Goal: Contribute content

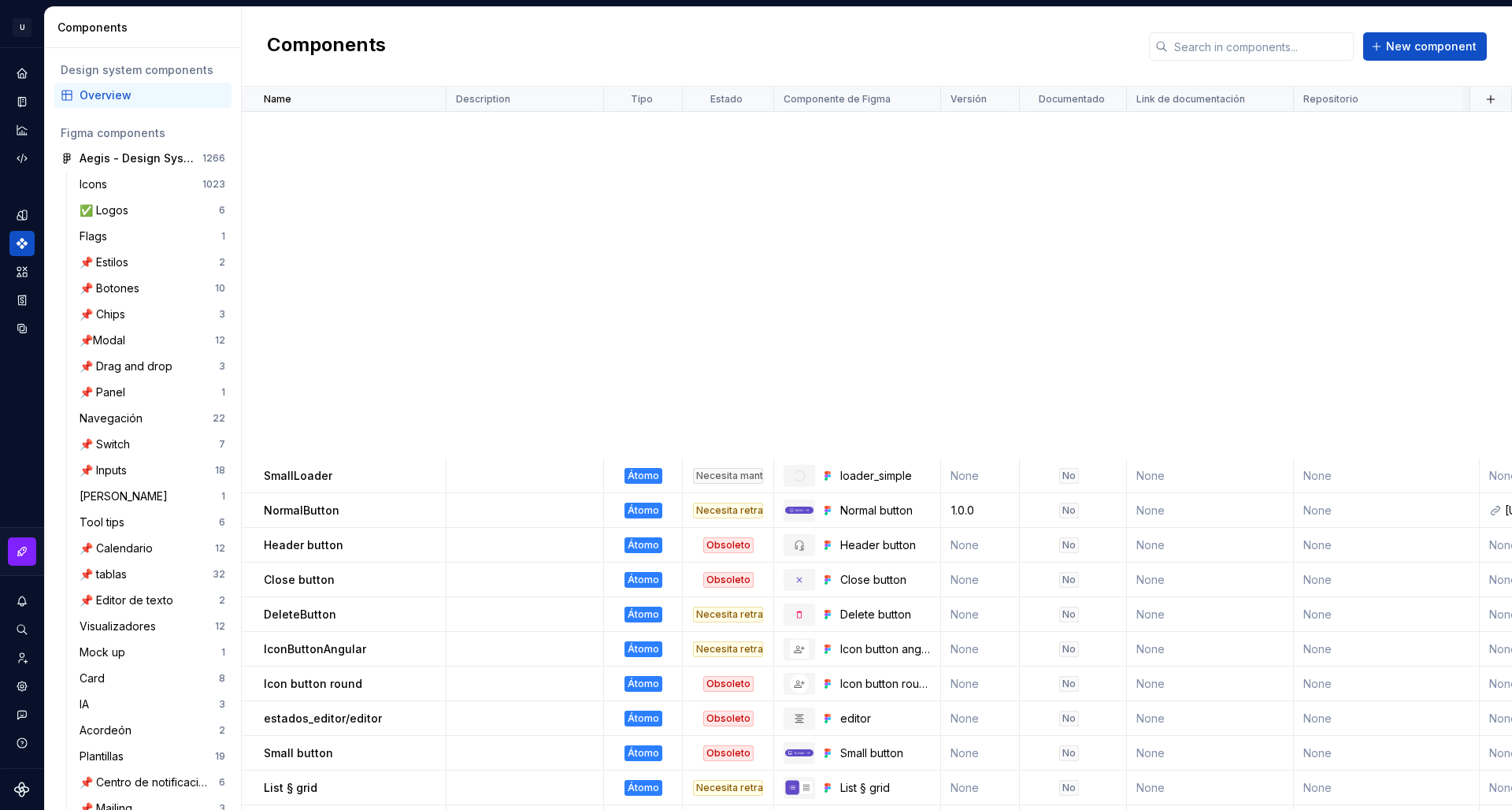
scroll to position [697, 0]
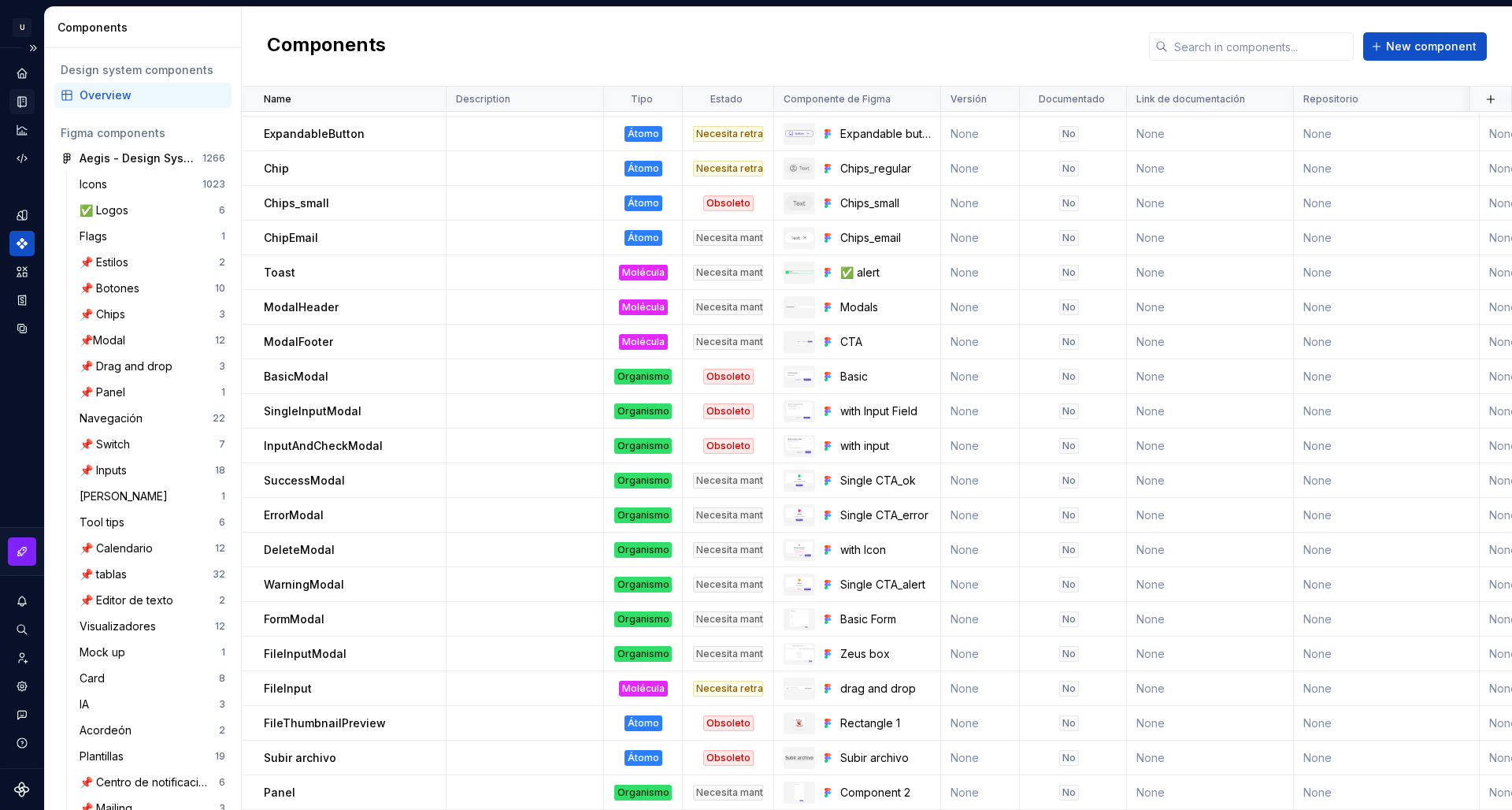
click at [22, 99] on icon "Documentation" at bounding box center [22, 102] width 14 height 14
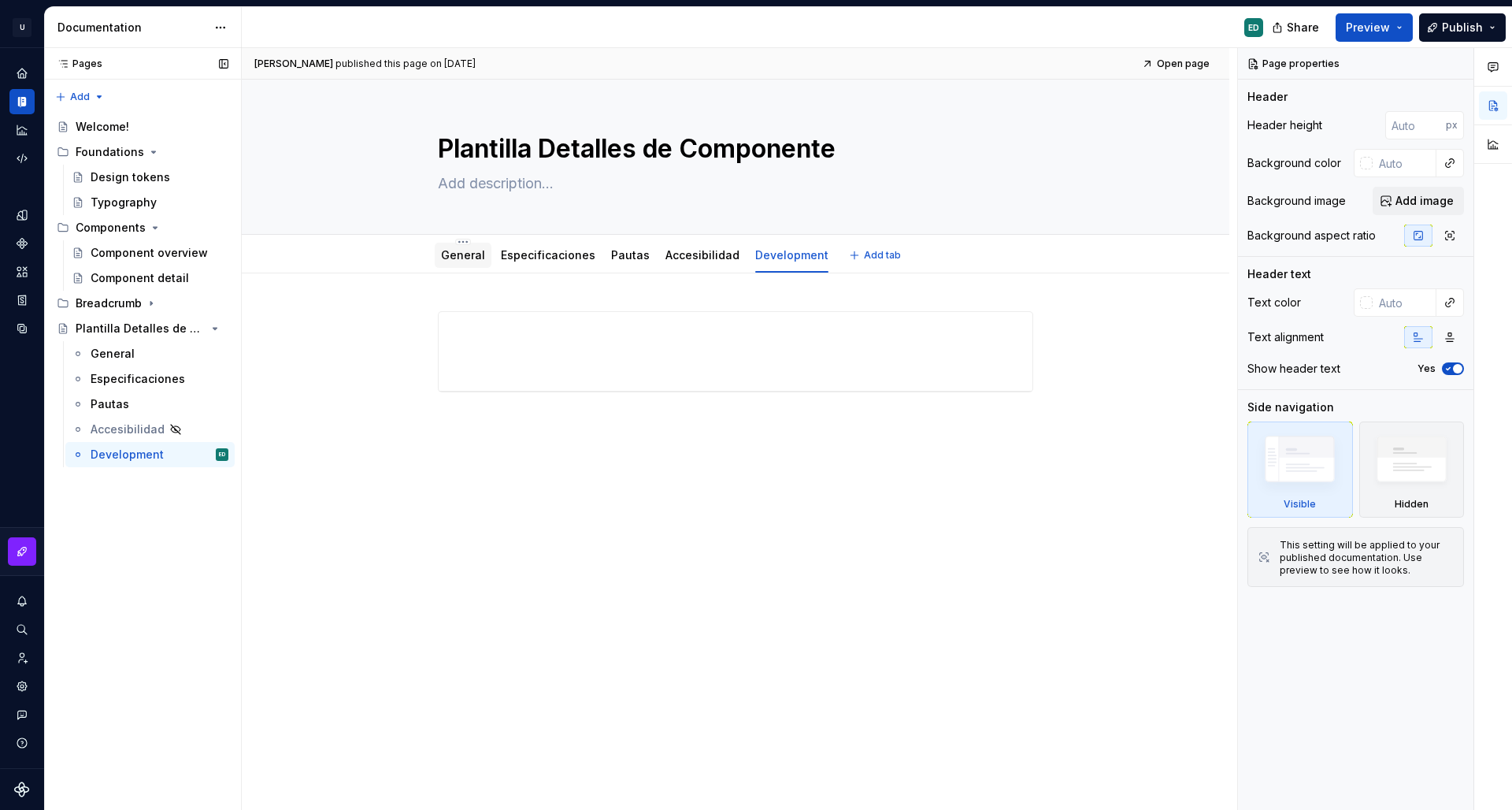
click at [463, 255] on link "General" at bounding box center [463, 255] width 44 height 14
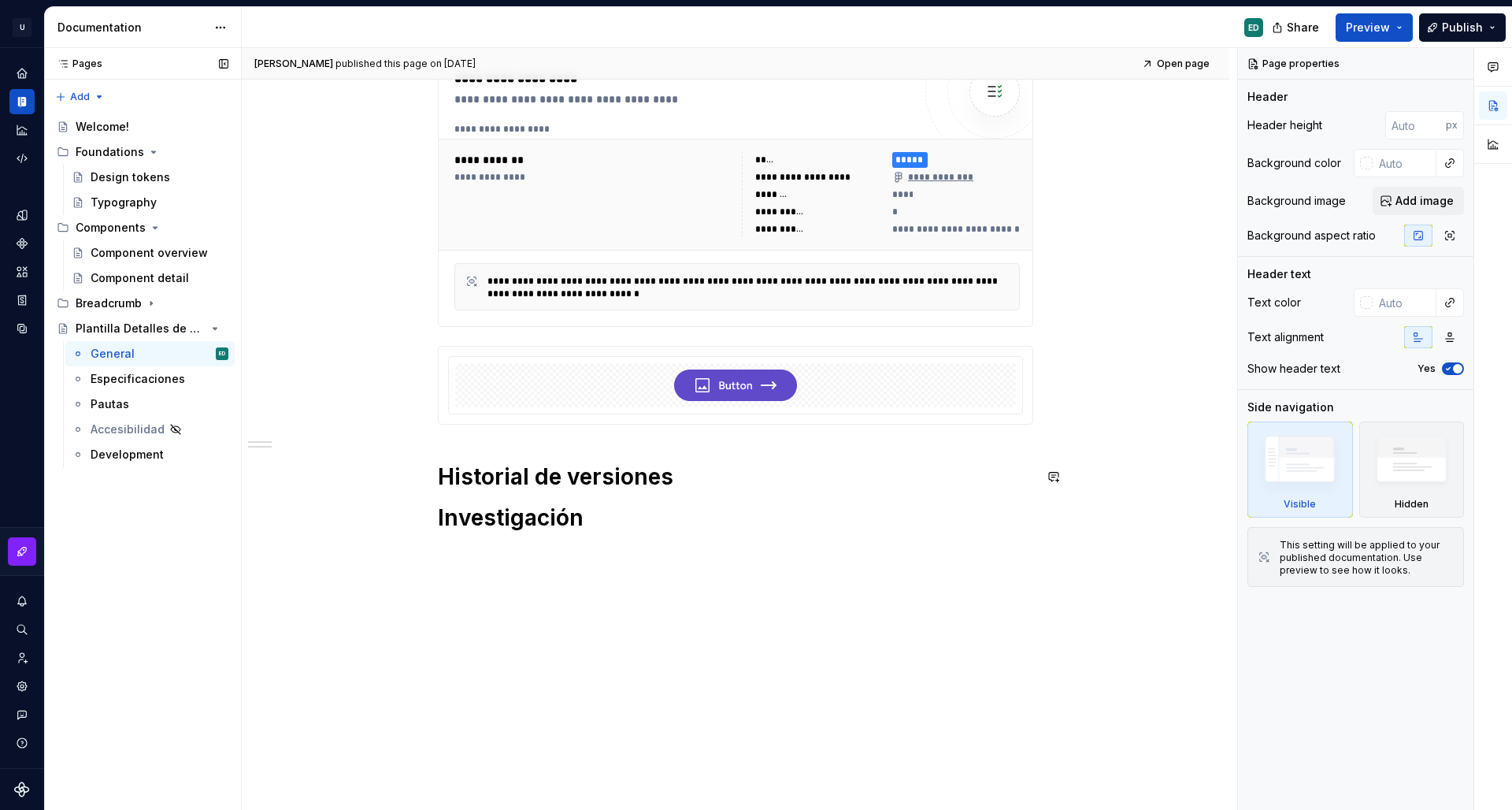
scroll to position [479, 0]
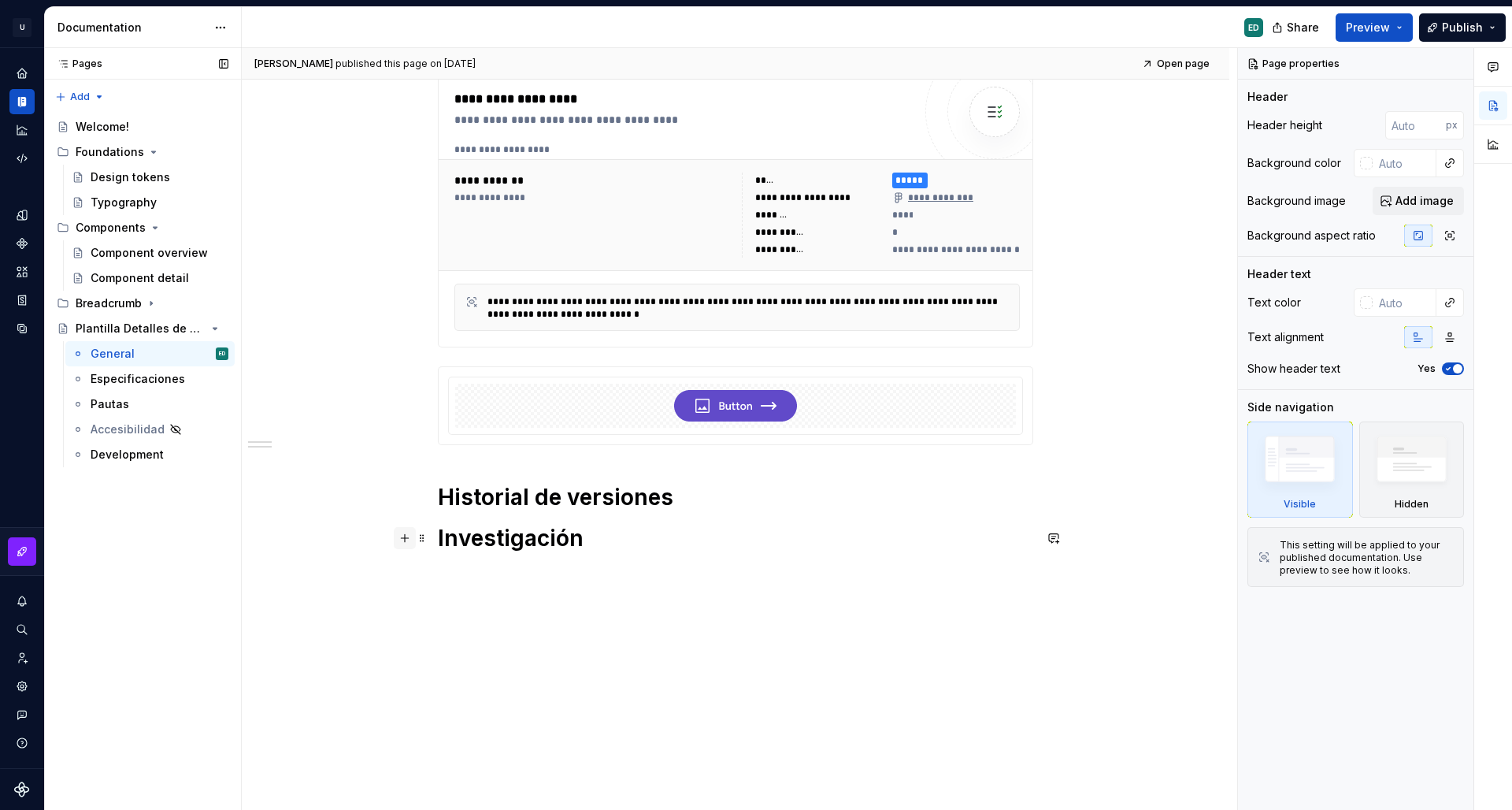
click at [397, 535] on button "button" at bounding box center [405, 539] width 22 height 22
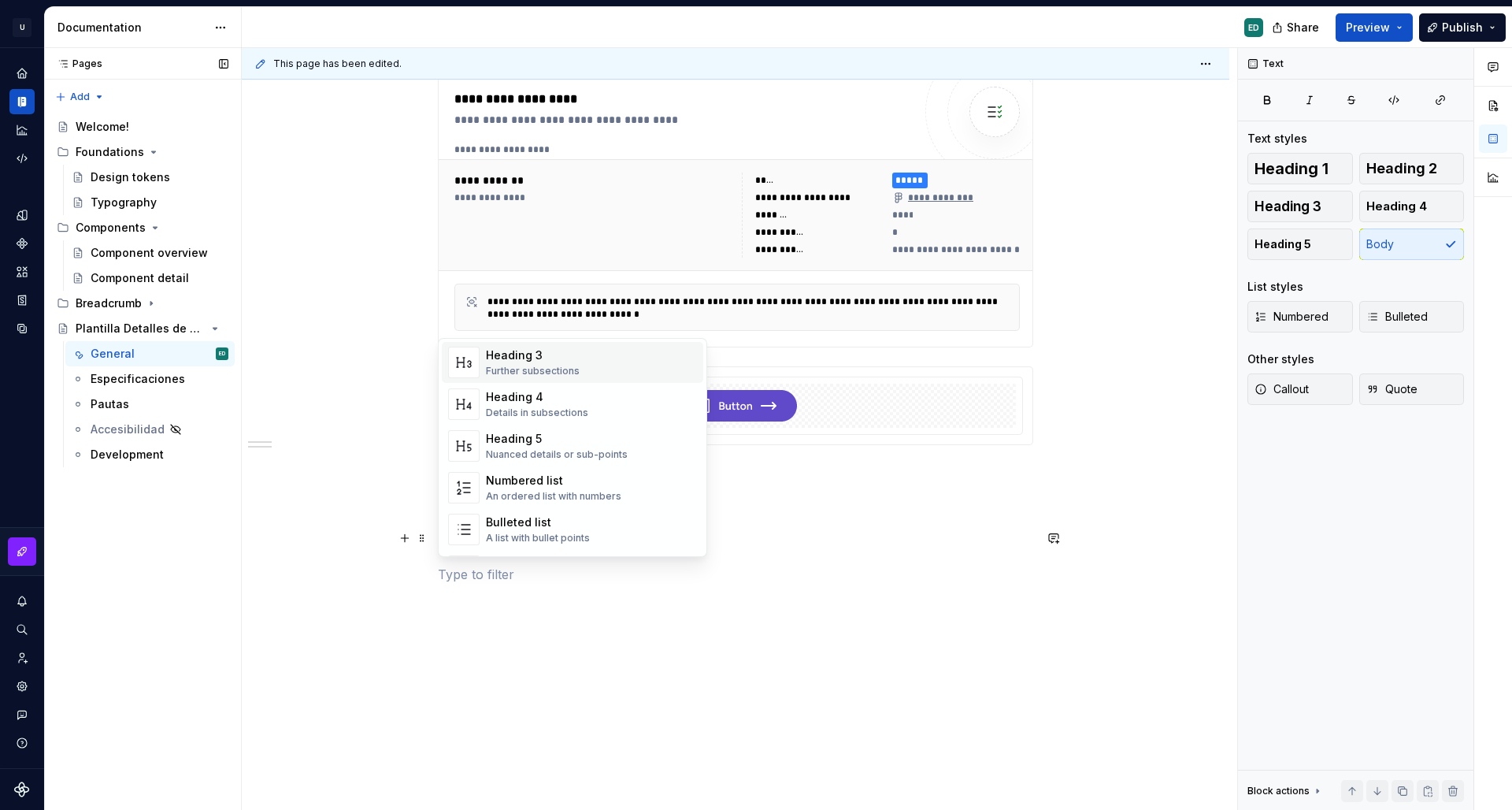
scroll to position [476, 0]
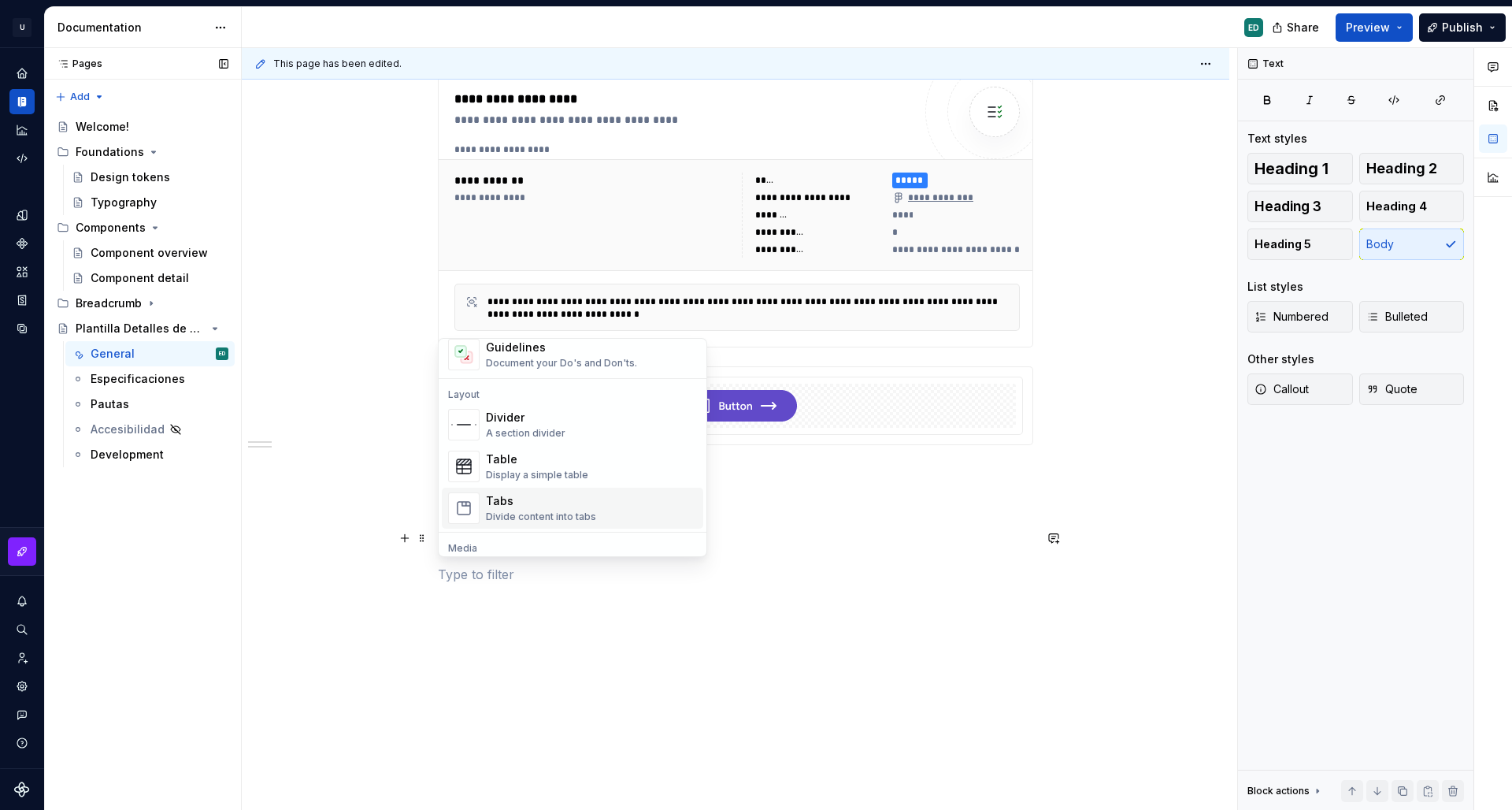
click at [534, 582] on p at bounding box center [735, 574] width 595 height 19
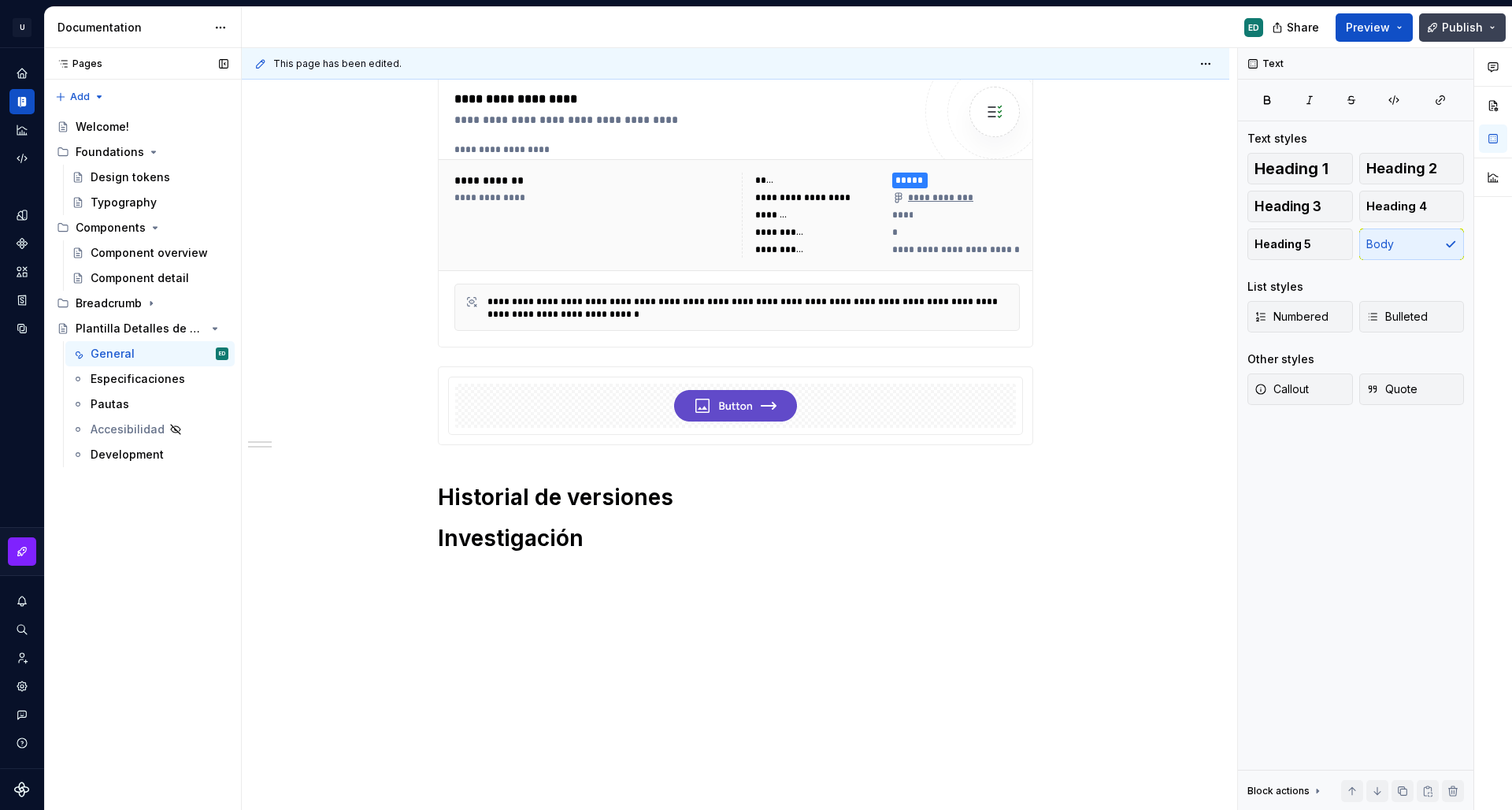
click at [1470, 29] on span "Publish" at bounding box center [1463, 28] width 41 height 16
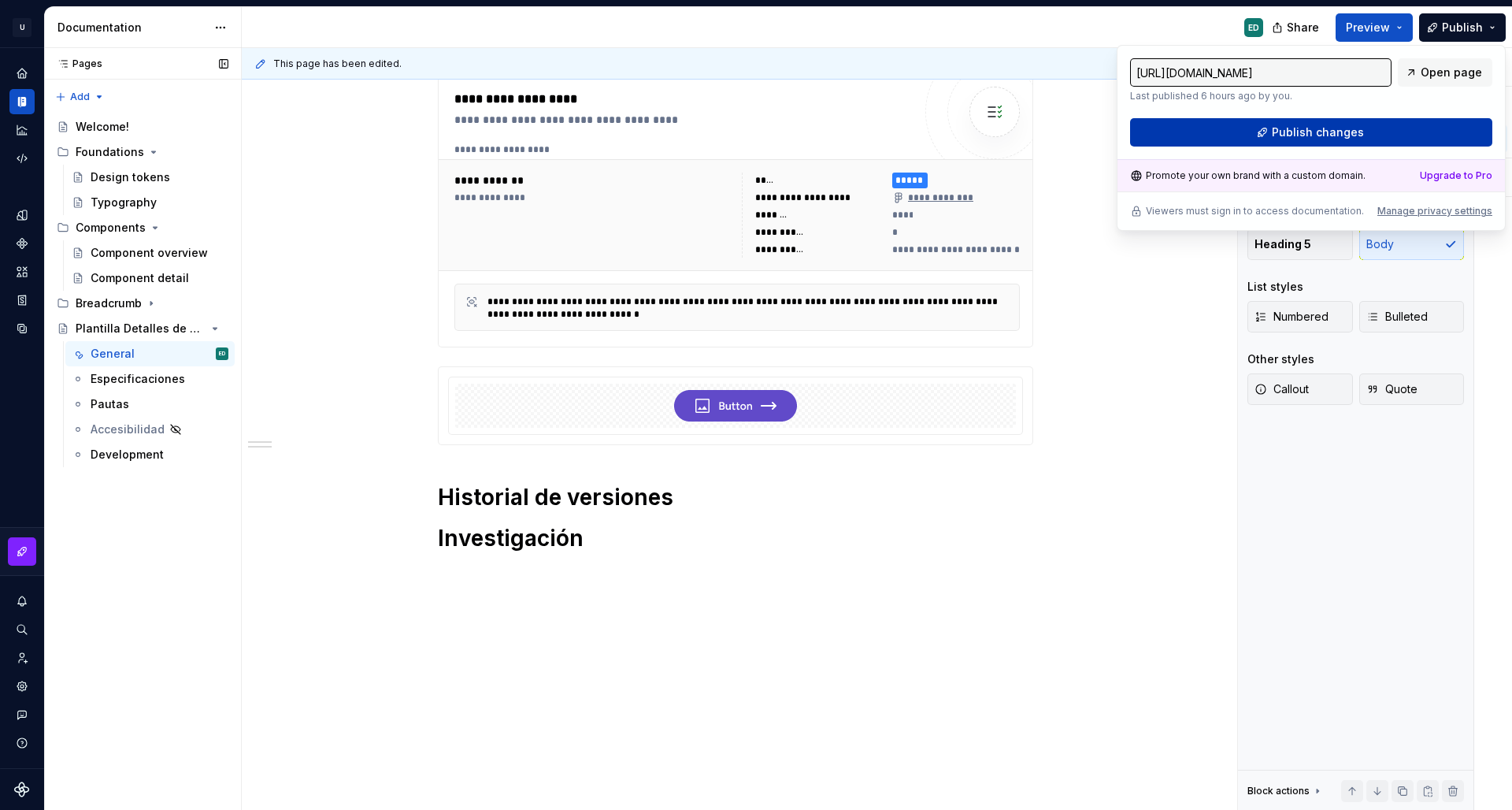
click at [1325, 134] on span "Publish changes" at bounding box center [1317, 132] width 92 height 16
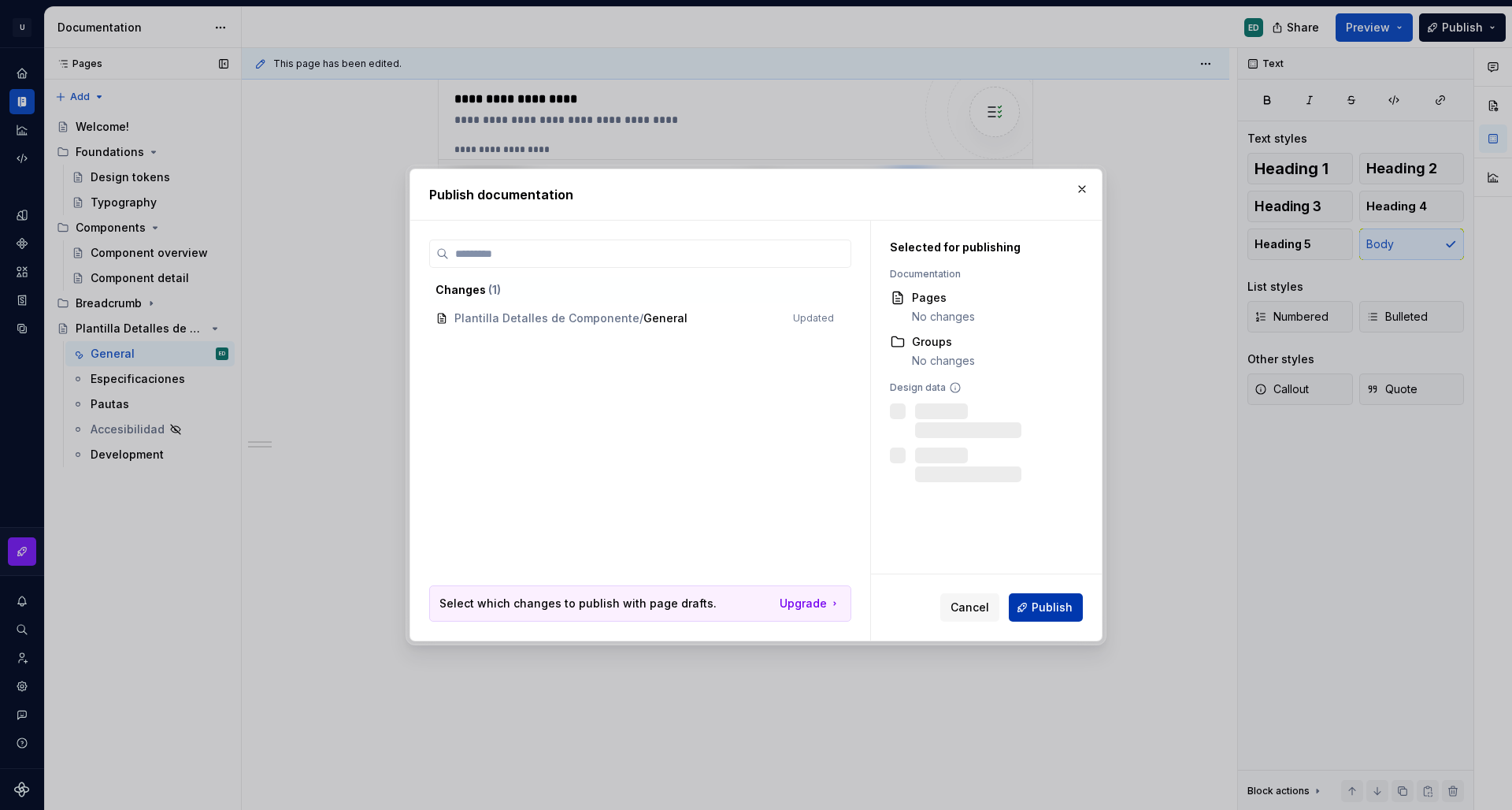
click at [1051, 620] on button "Publish" at bounding box center [1046, 607] width 74 height 28
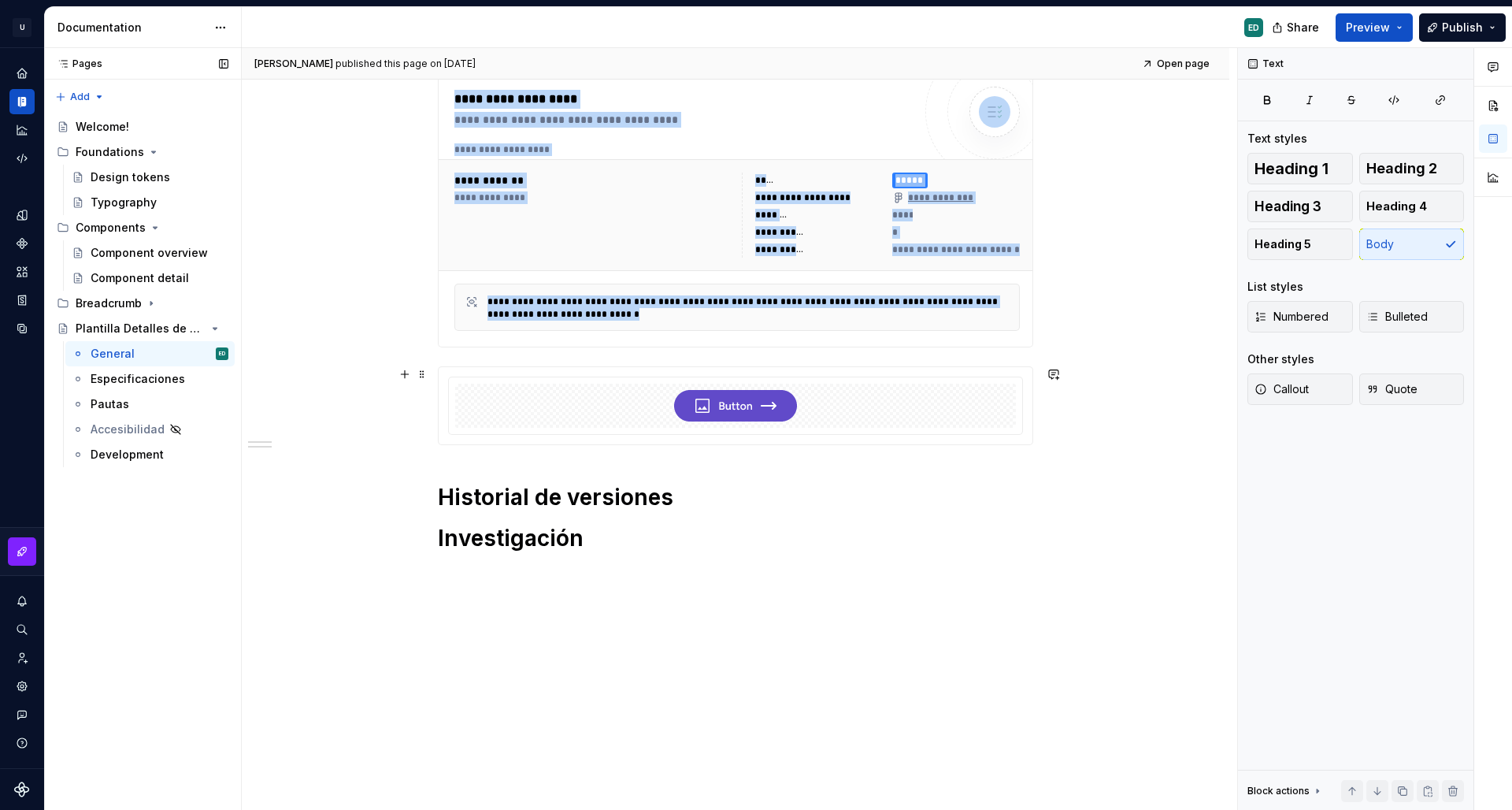
click at [741, 414] on img at bounding box center [736, 406] width 123 height 32
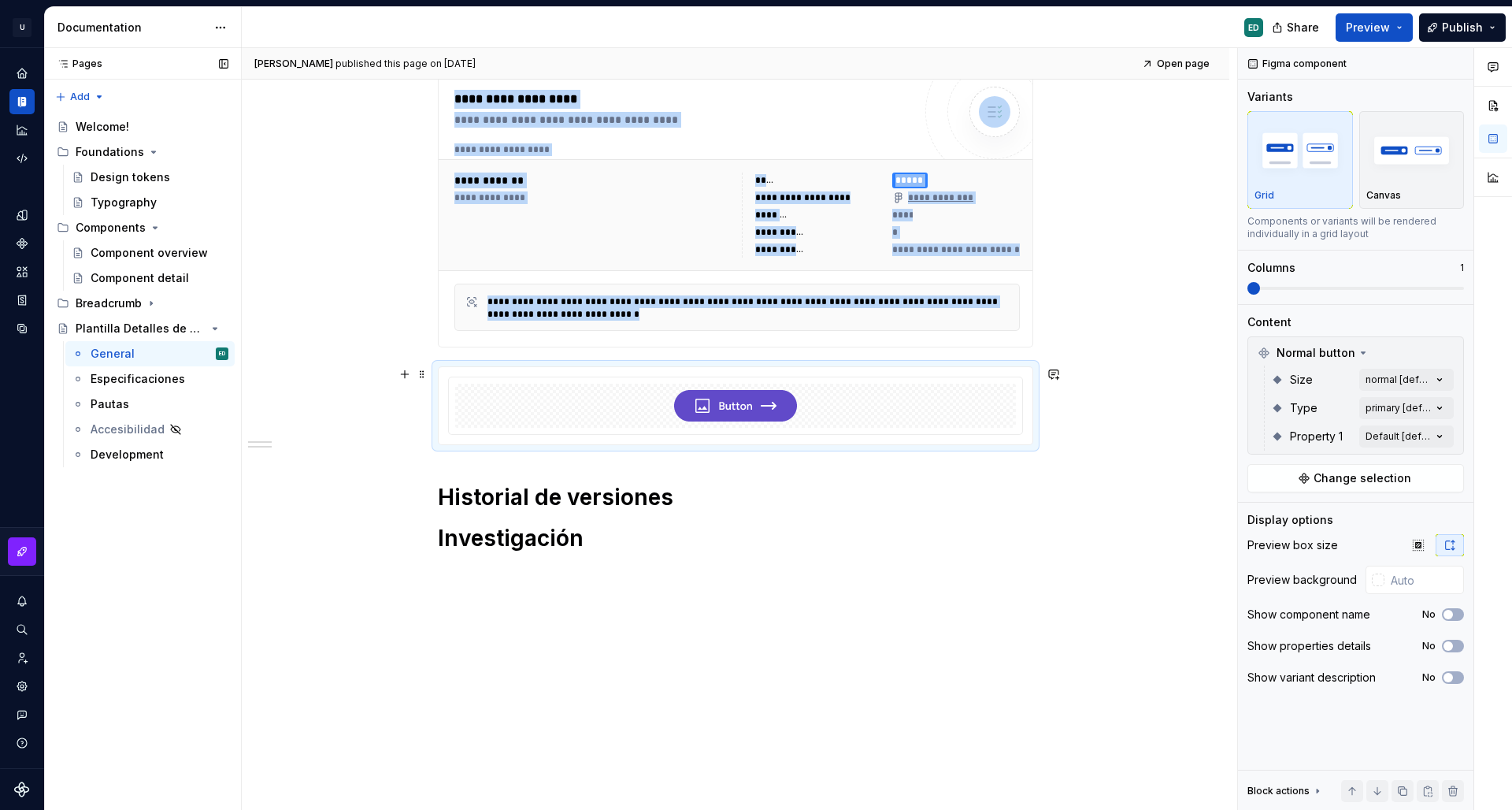
click at [741, 414] on img at bounding box center [736, 406] width 123 height 32
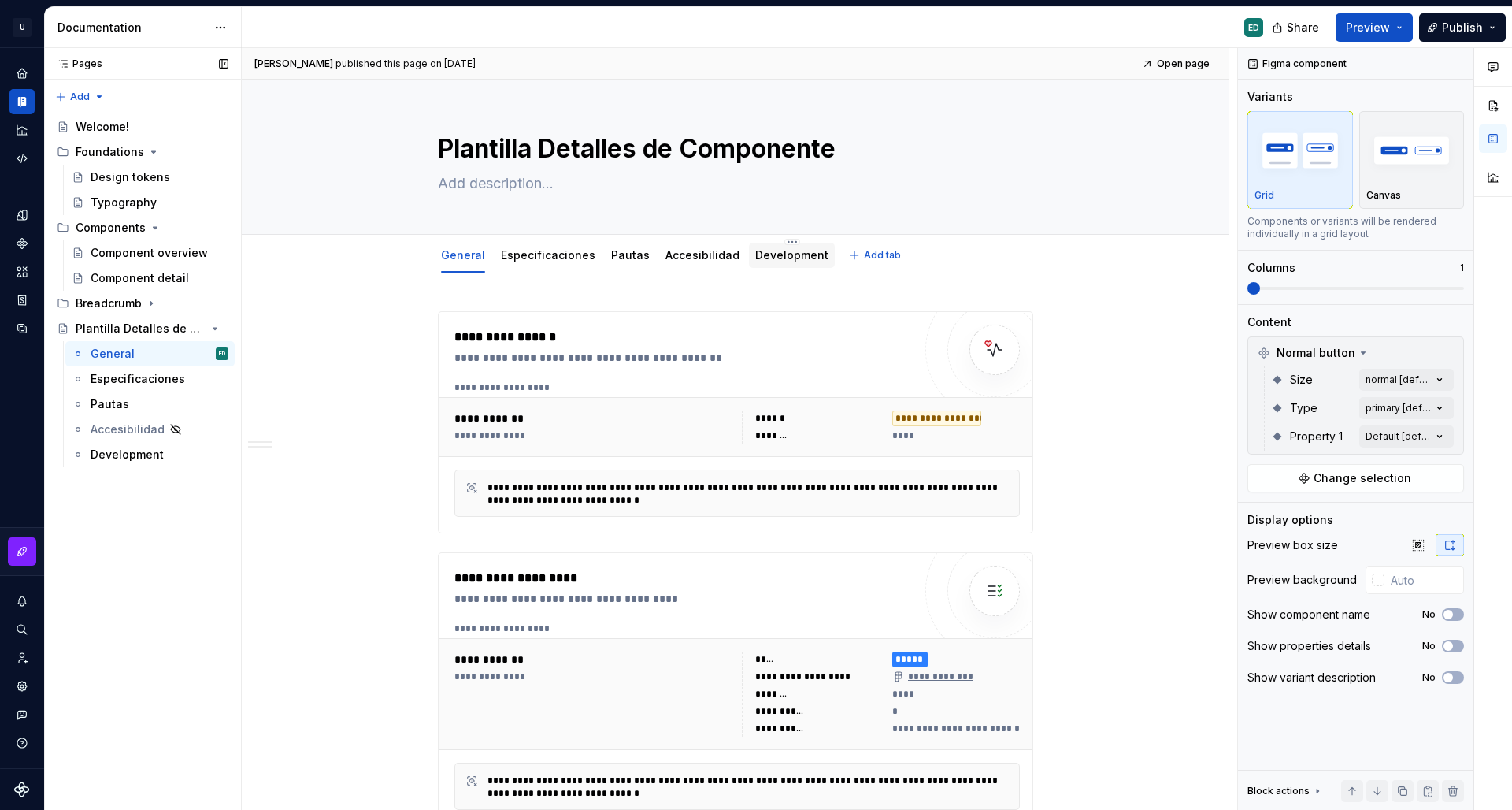
click at [781, 264] on div "Development" at bounding box center [792, 255] width 73 height 19
type textarea "*"
